Goal: Task Accomplishment & Management: Manage account settings

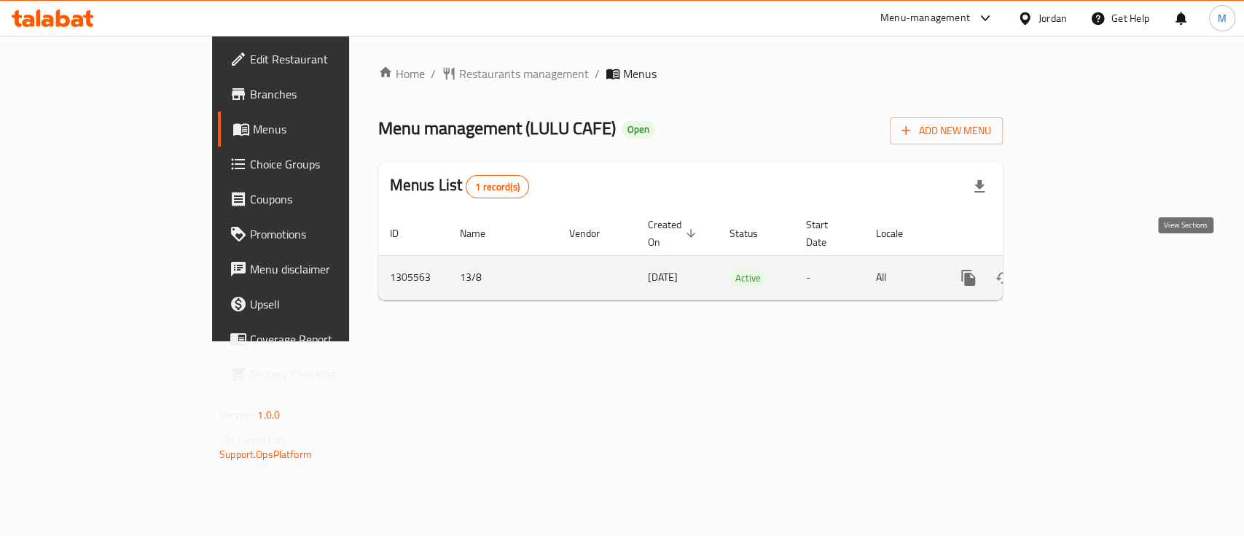
click at [1082, 269] on icon "enhanced table" at bounding box center [1073, 277] width 17 height 17
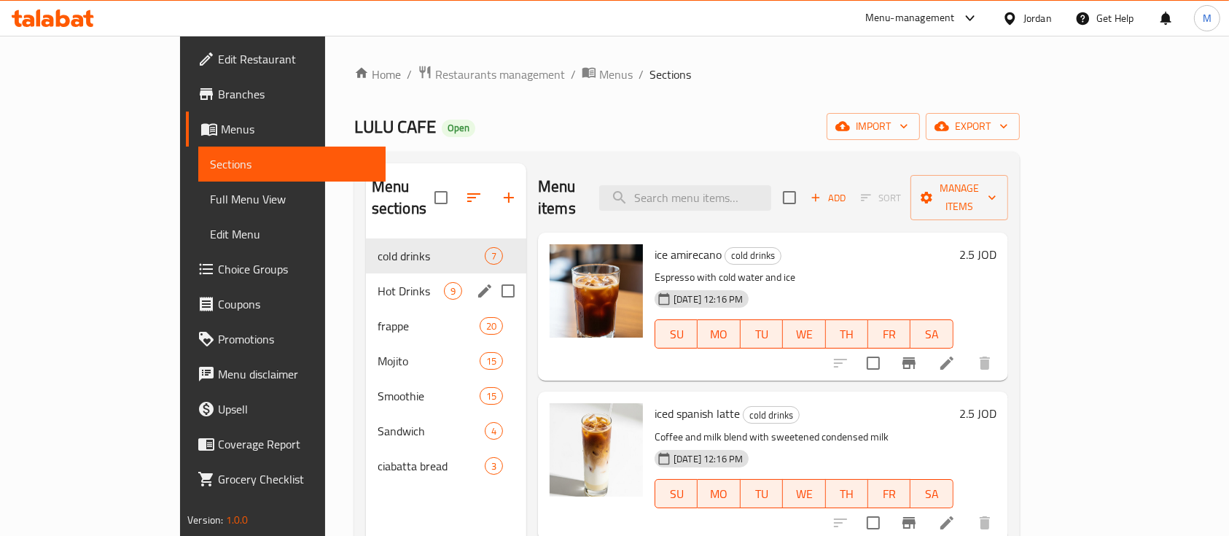
click at [366, 273] on div "Hot Drinks 9" at bounding box center [446, 290] width 160 height 35
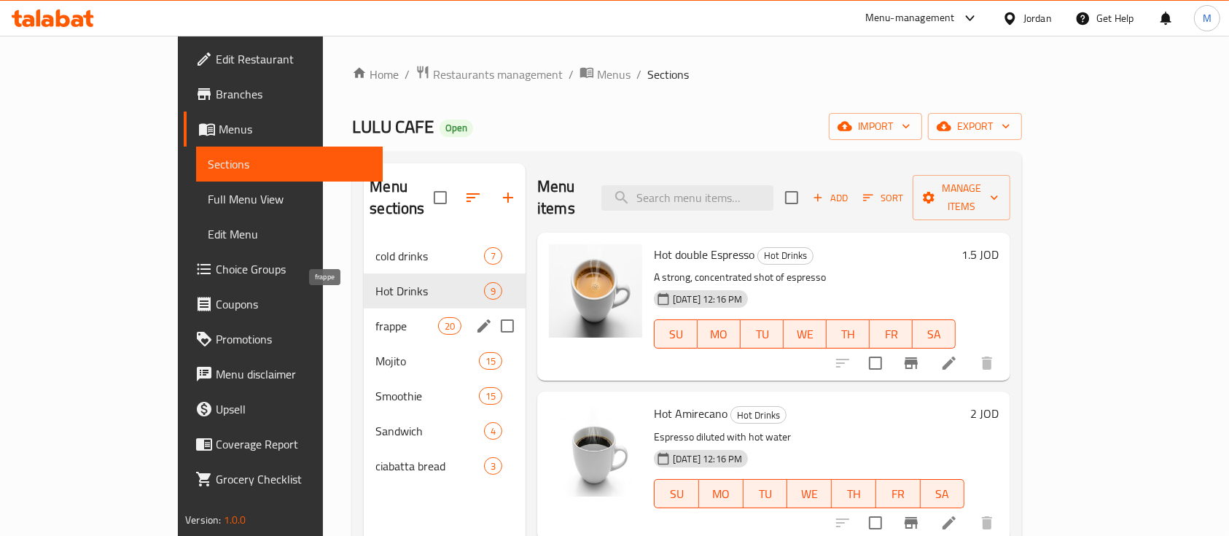
click at [375, 317] on span "frappe" at bounding box center [406, 325] width 62 height 17
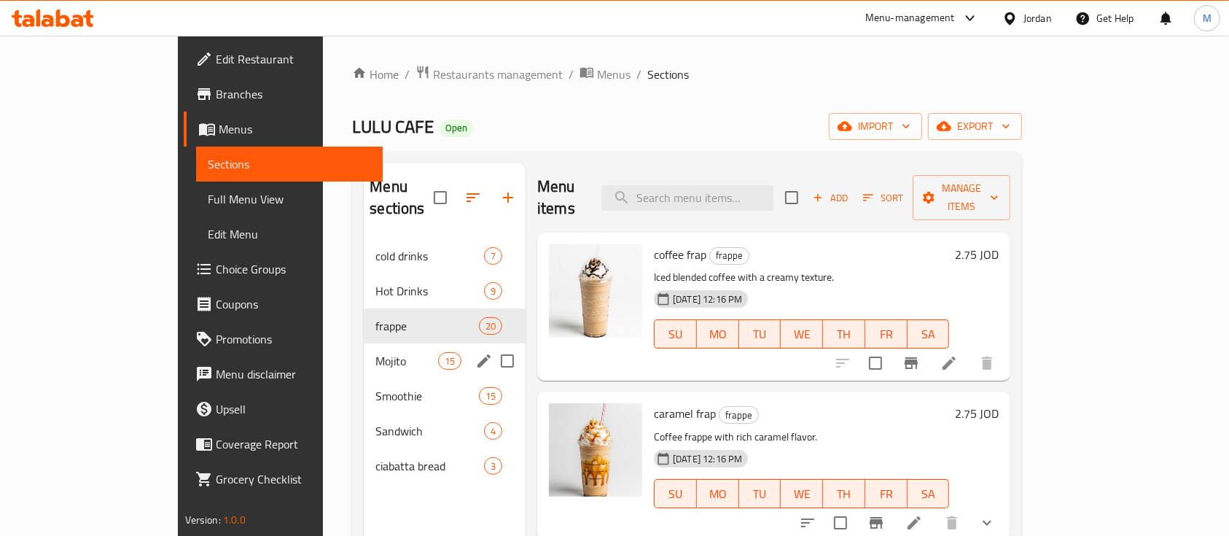
click at [364, 343] on div "Mojito 15" at bounding box center [445, 360] width 162 height 35
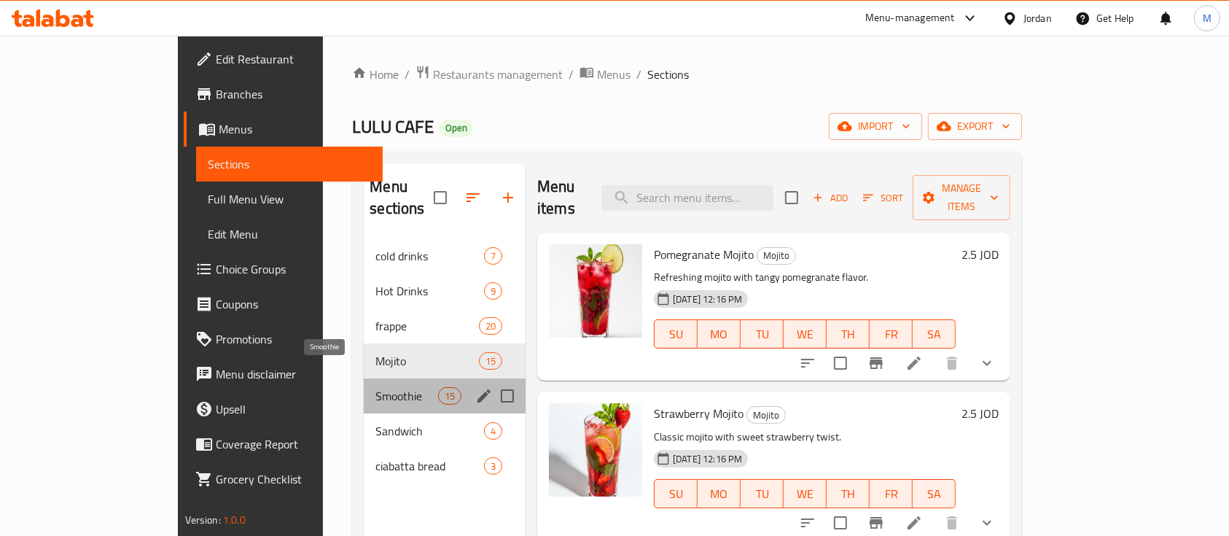
click at [375, 387] on span "Smoothie" at bounding box center [406, 395] width 62 height 17
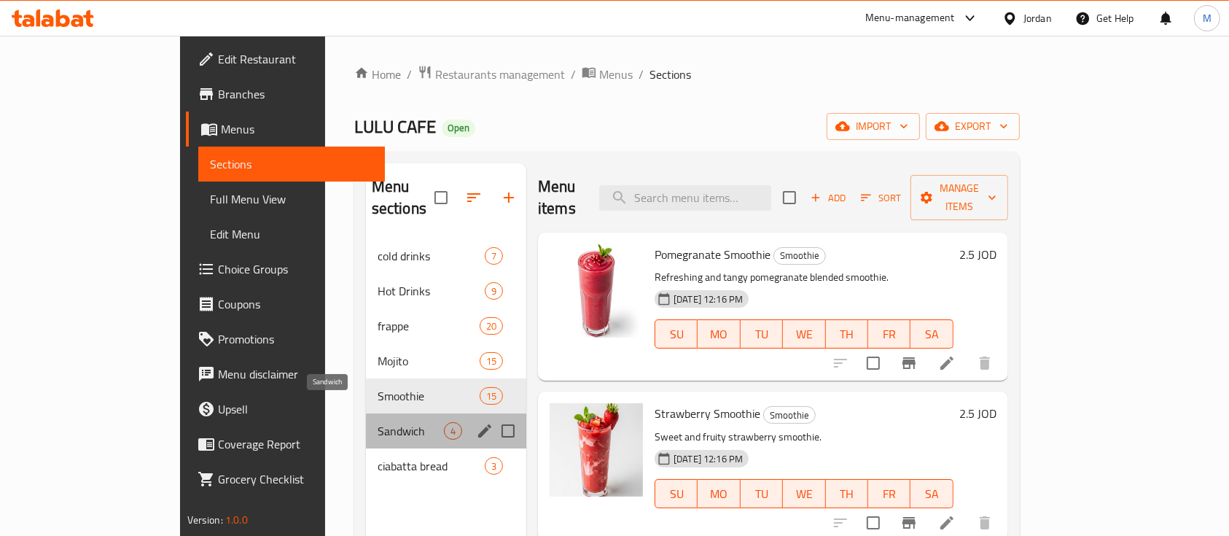
click at [377, 422] on span "Sandwich" at bounding box center [410, 430] width 66 height 17
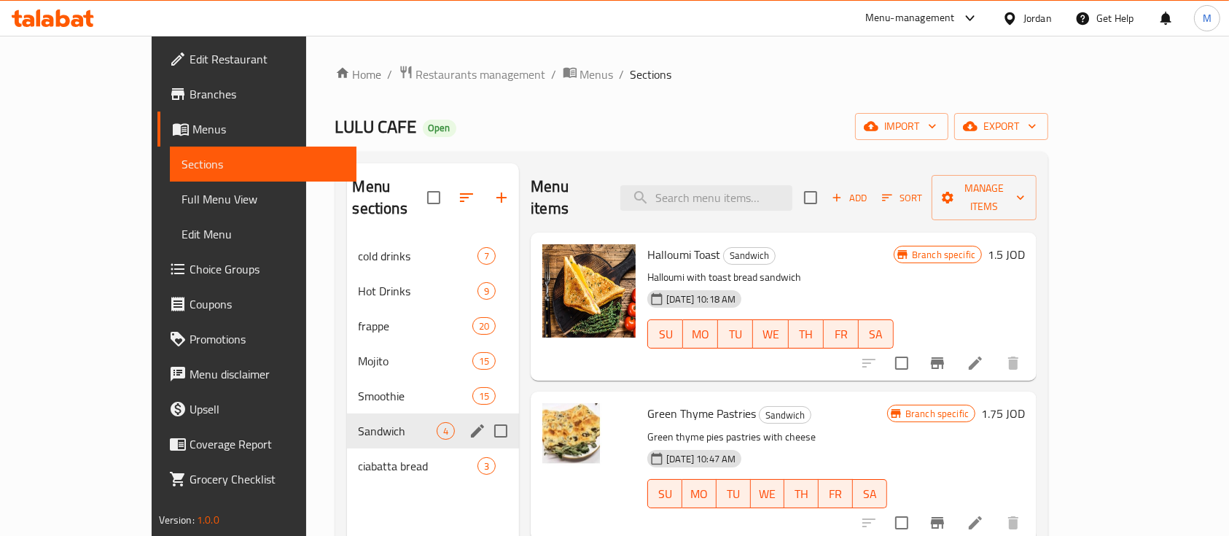
click at [347, 423] on div "Sandwich 4" at bounding box center [433, 430] width 173 height 35
click at [348, 448] on div "ciabatta bread 3" at bounding box center [433, 465] width 173 height 35
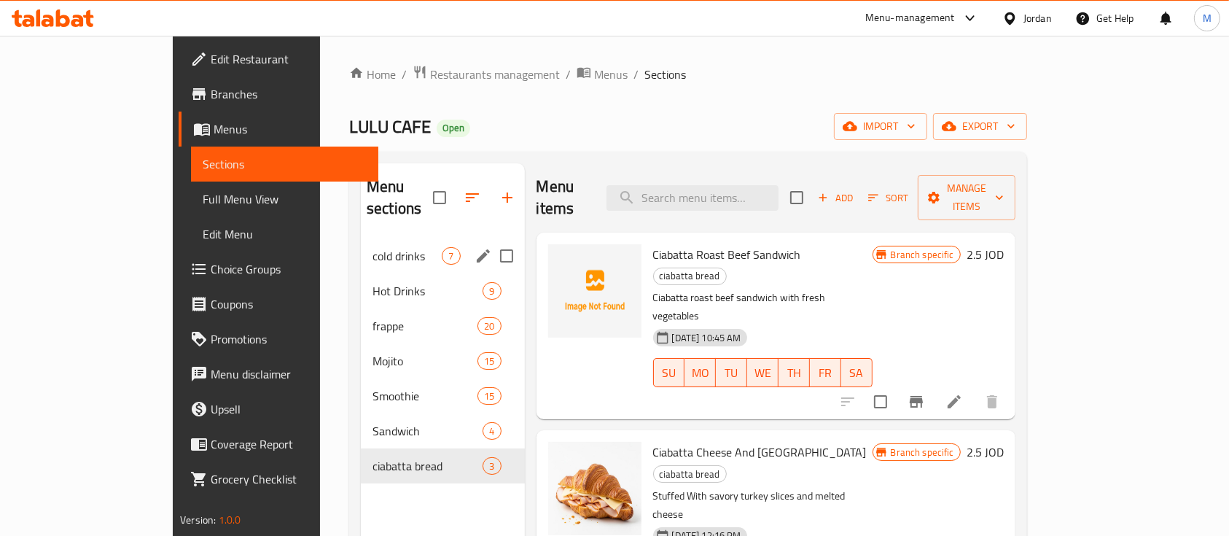
click at [361, 238] on div "cold drinks 7" at bounding box center [442, 255] width 163 height 35
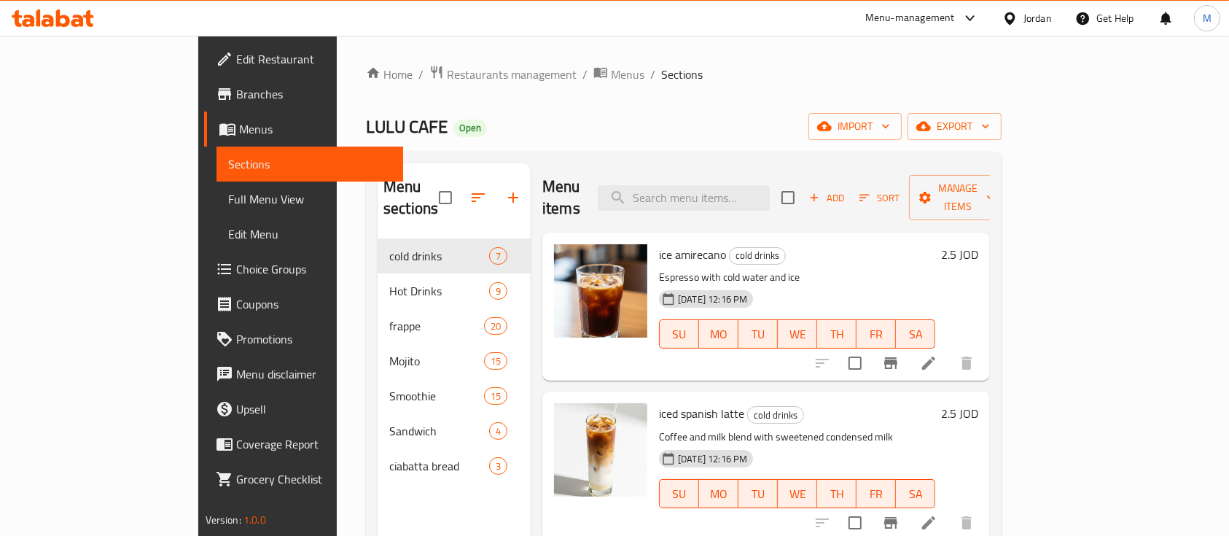
click at [904, 11] on div "Menu-management" at bounding box center [910, 17] width 90 height 17
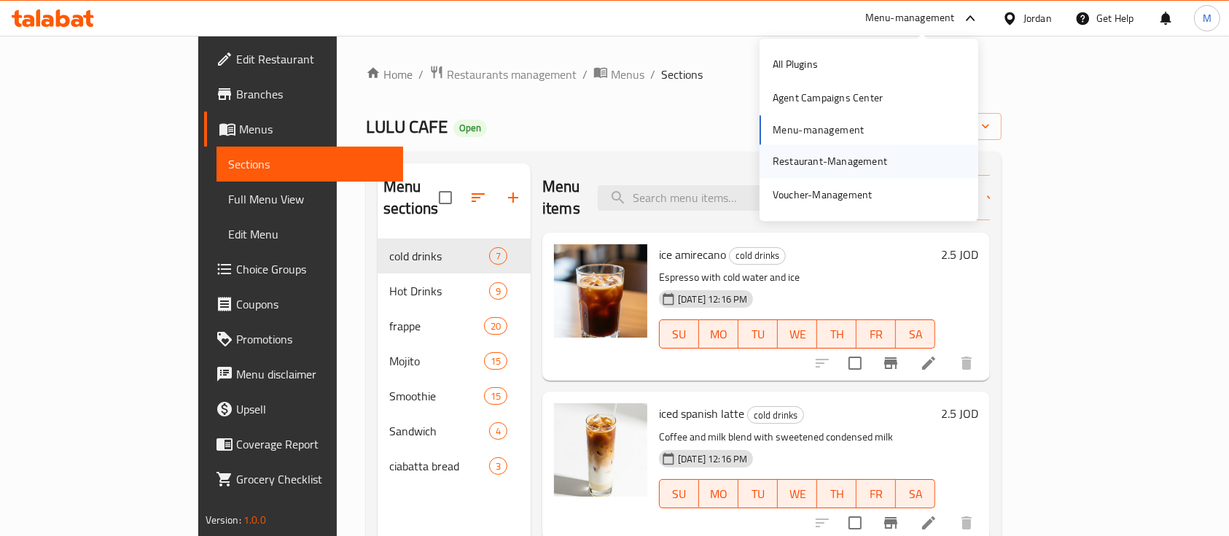
click at [882, 162] on div "Restaurant-Management" at bounding box center [829, 161] width 114 height 16
